Goal: Task Accomplishment & Management: Manage account settings

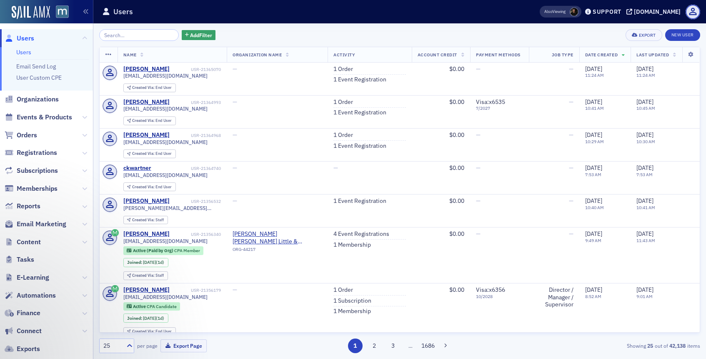
click at [138, 37] on input "search" at bounding box center [139, 35] width 80 height 12
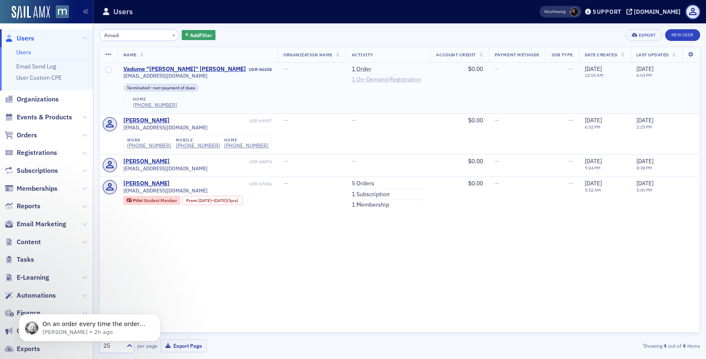
type input "Amadi"
click at [398, 77] on link "1 On-Demand Registration" at bounding box center [387, 80] width 70 height 8
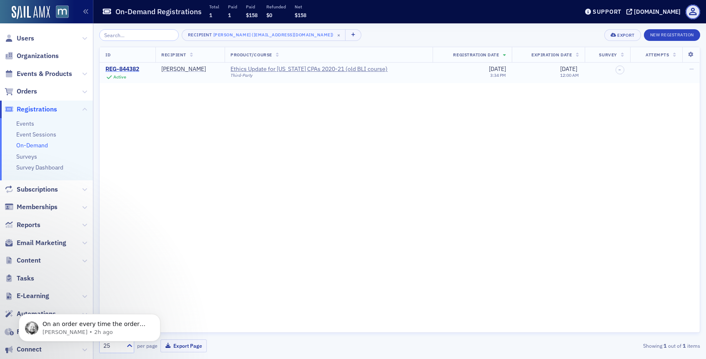
click at [128, 67] on div "REG-844382" at bounding box center [123, 69] width 34 height 8
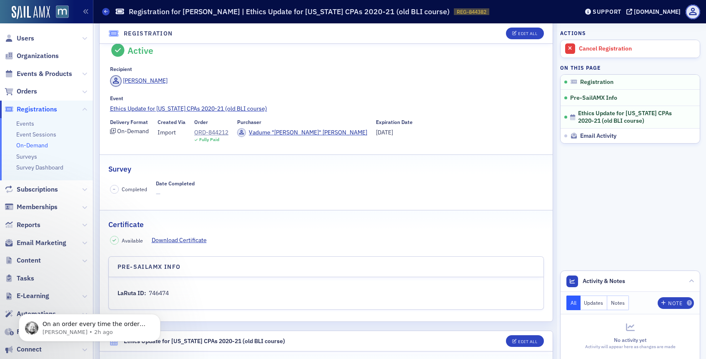
scroll to position [42, 0]
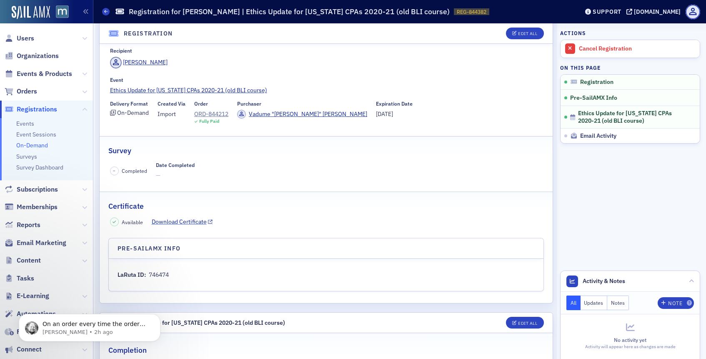
click at [188, 221] on link "Download Certificate" at bounding box center [182, 221] width 61 height 9
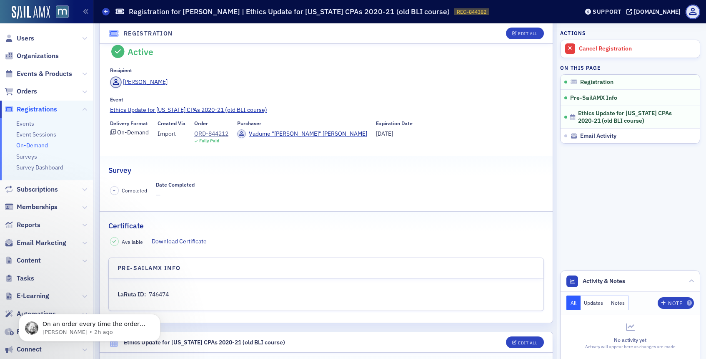
scroll to position [0, 0]
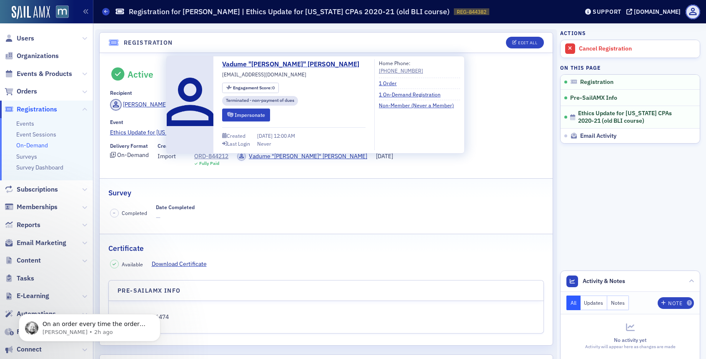
click at [238, 72] on span "[EMAIL_ADDRESS][DOMAIN_NAME]" at bounding box center [264, 74] width 84 height 8
copy span "[EMAIL_ADDRESS][DOMAIN_NAME]"
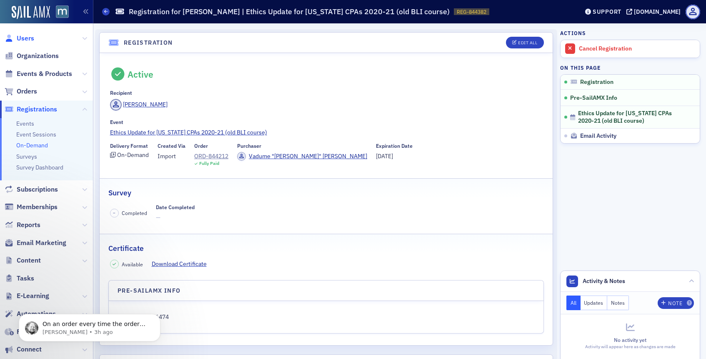
click at [25, 40] on span "Users" at bounding box center [26, 38] width 18 height 9
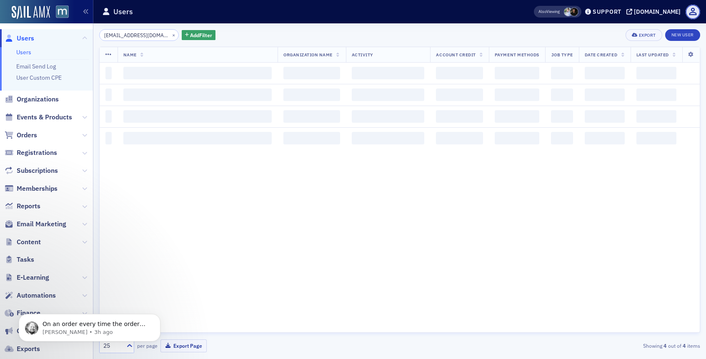
scroll to position [0, 14]
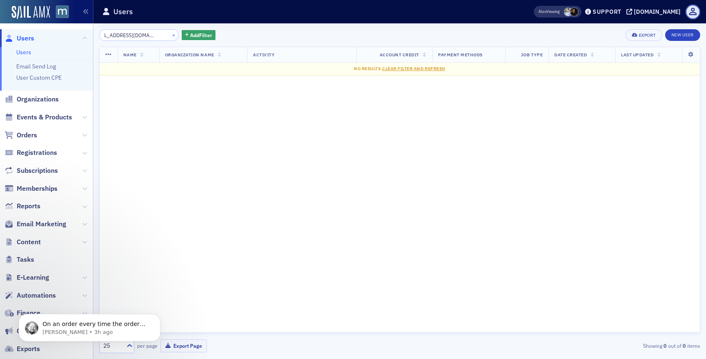
type input "[EMAIL_ADDRESS][DOMAIN_NAME]"
click at [170, 34] on button "×" at bounding box center [174, 35] width 8 height 8
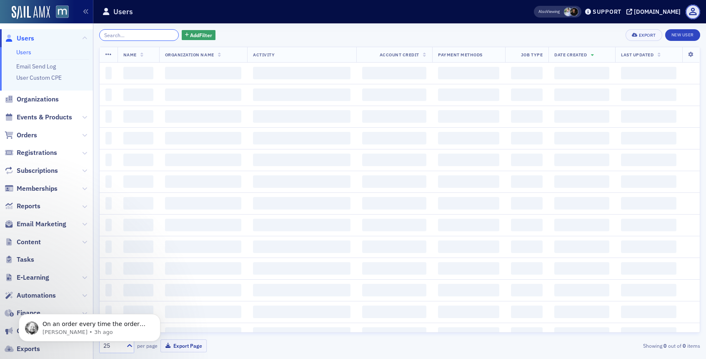
click at [154, 34] on input "search" at bounding box center [139, 35] width 80 height 12
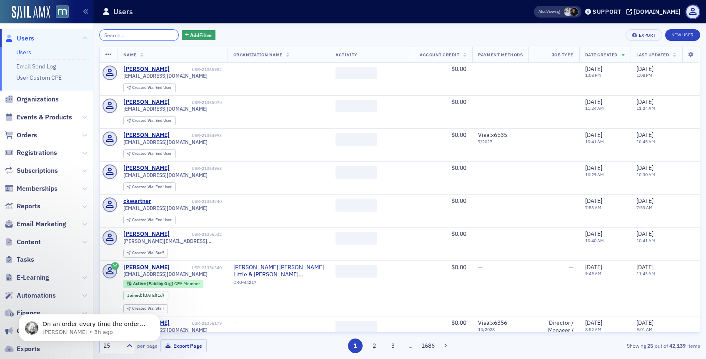
paste input "[EMAIL_ADDRESS][DOMAIN_NAME]"
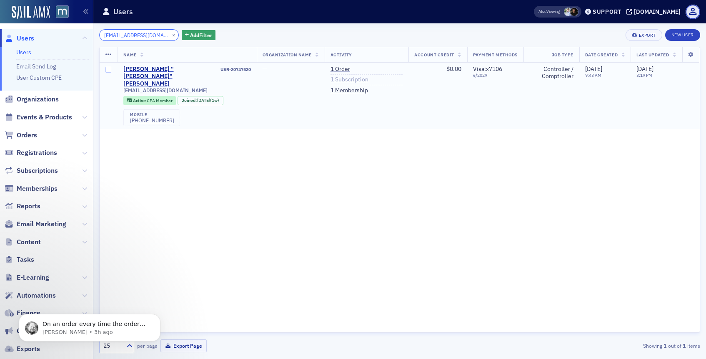
type input "[EMAIL_ADDRESS][DOMAIN_NAME]"
click at [331, 78] on link "1 Subscription" at bounding box center [350, 80] width 38 height 8
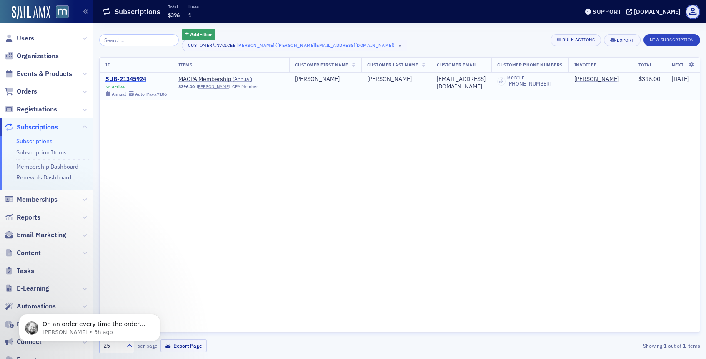
click at [140, 76] on div "SUB-21345924" at bounding box center [136, 79] width 61 height 8
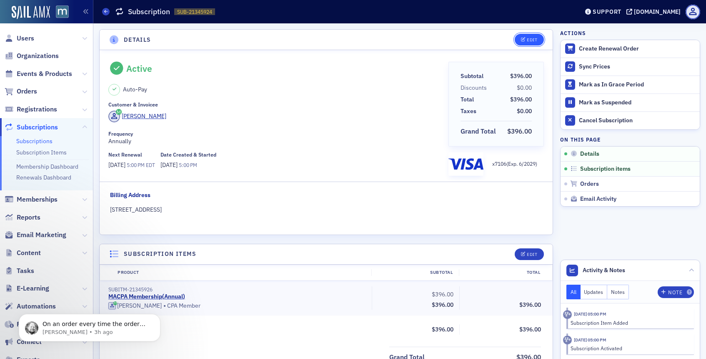
click at [525, 42] on button "Edit" at bounding box center [529, 40] width 29 height 12
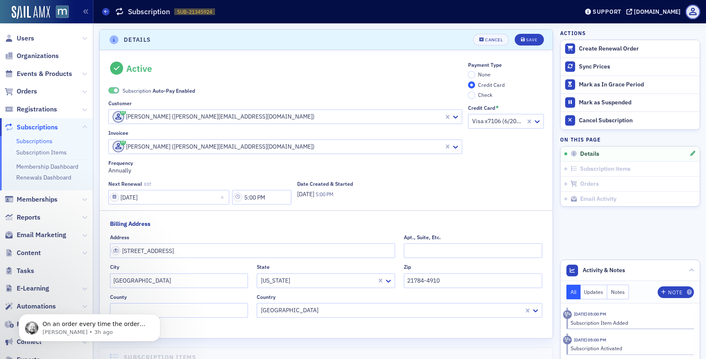
scroll to position [2, 0]
click at [119, 88] on span at bounding box center [113, 88] width 11 height 6
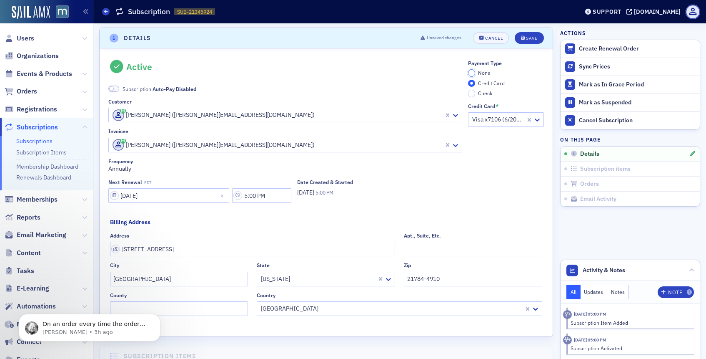
click at [468, 72] on input "None" at bounding box center [472, 73] width 8 height 8
click at [536, 36] on div "Save" at bounding box center [531, 38] width 11 height 5
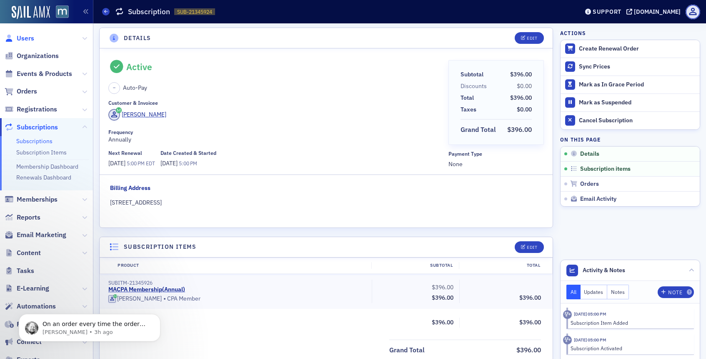
click at [22, 42] on span "Users" at bounding box center [26, 38] width 18 height 9
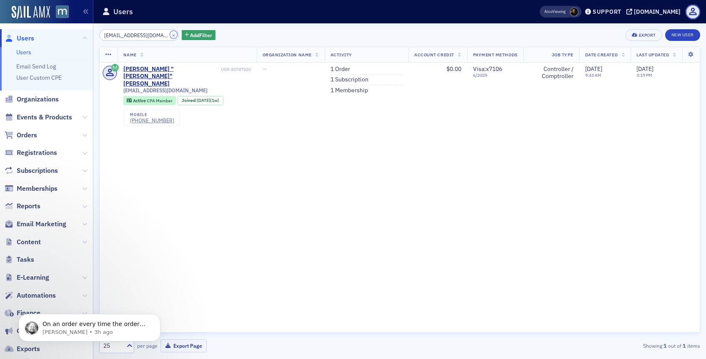
click at [170, 34] on button "×" at bounding box center [174, 35] width 8 height 8
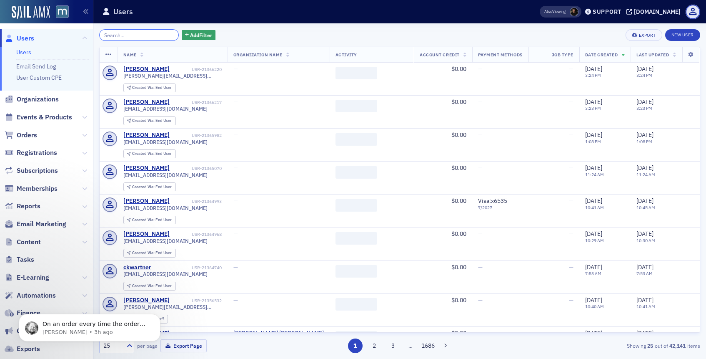
click at [149, 34] on input "search" at bounding box center [139, 35] width 80 height 12
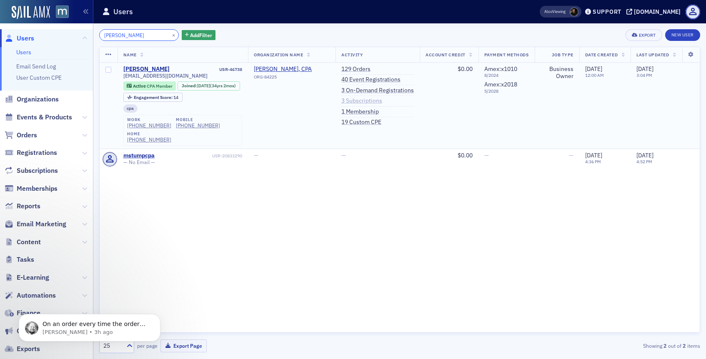
type input "[PERSON_NAME]"
click at [351, 100] on link "3 Subscriptions" at bounding box center [362, 101] width 41 height 8
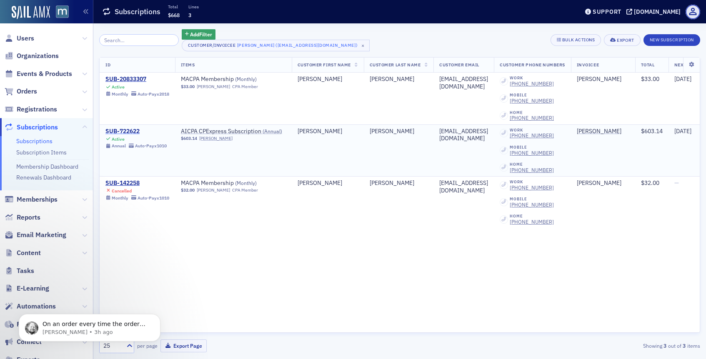
click at [139, 131] on div "SUB-722622" at bounding box center [136, 132] width 61 height 8
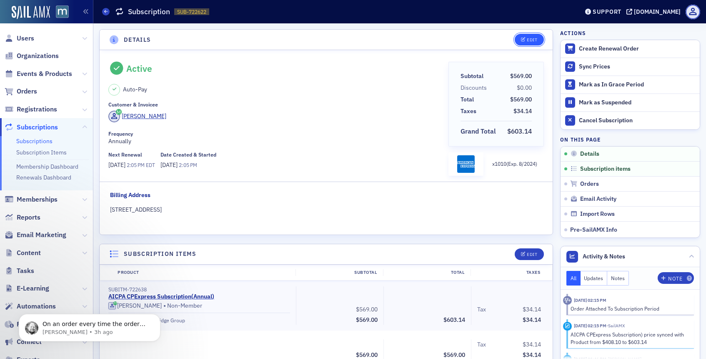
click at [532, 38] on div "Edit" at bounding box center [532, 40] width 10 height 5
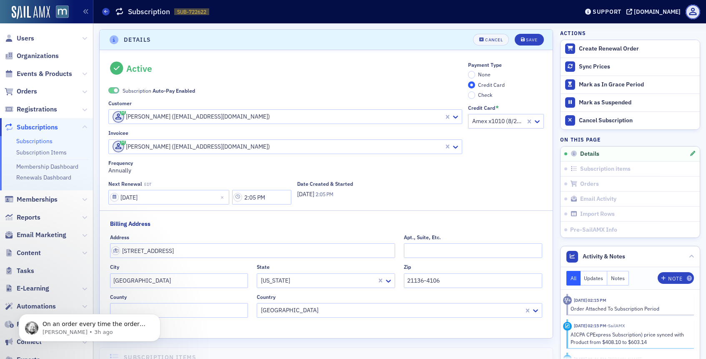
scroll to position [2, 0]
click at [119, 83] on div "Subscription Auto-Pay Enabled" at bounding box center [285, 82] width 354 height 19
click at [116, 84] on div "Subscription Auto-Pay Enabled" at bounding box center [285, 82] width 354 height 19
click at [116, 88] on span at bounding box center [116, 88] width 5 height 5
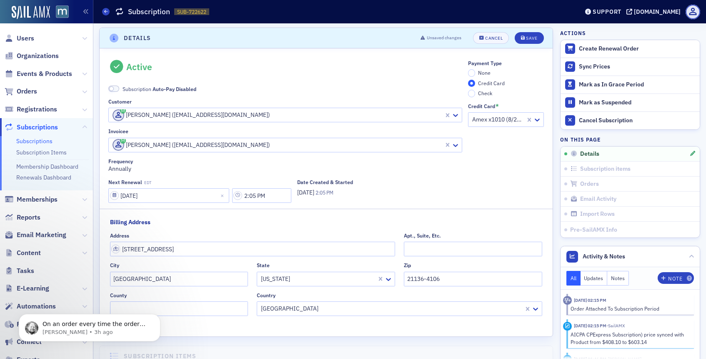
click at [473, 68] on div "Payment Type None Credit Card Check" at bounding box center [506, 78] width 76 height 37
click at [473, 73] on input "None" at bounding box center [472, 73] width 8 height 8
click at [527, 32] on div "Unsaved changes Cancel Save" at bounding box center [479, 38] width 129 height 12
click at [521, 37] on button "Save" at bounding box center [529, 38] width 29 height 12
